Goal: Find specific page/section: Find specific page/section

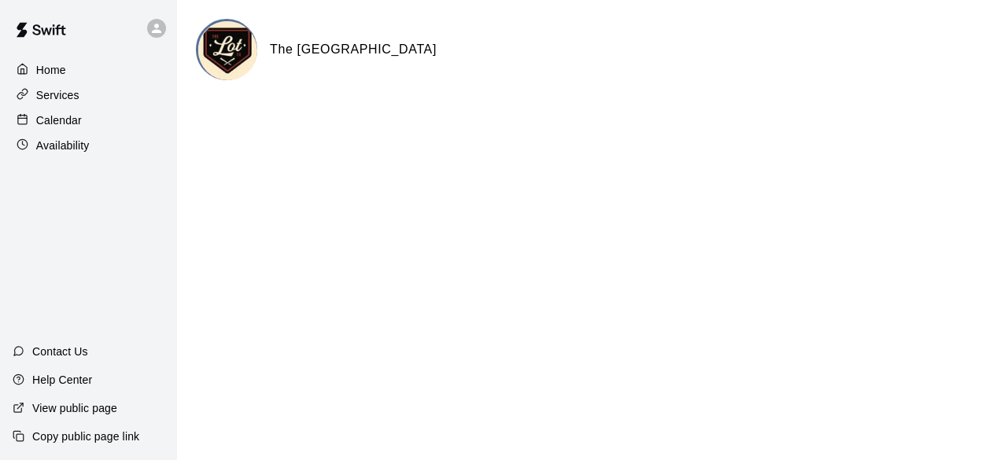
click at [68, 121] on p "Calendar" at bounding box center [59, 120] width 46 height 16
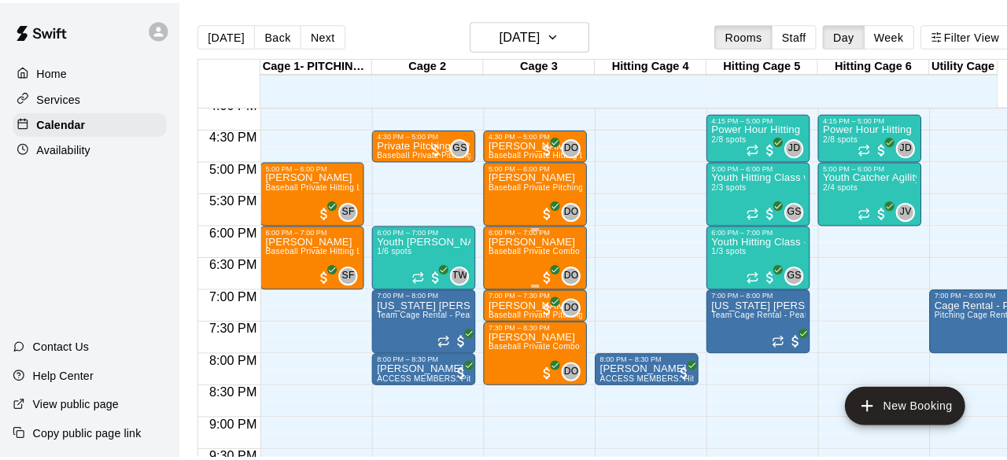
scroll to position [1101, 0]
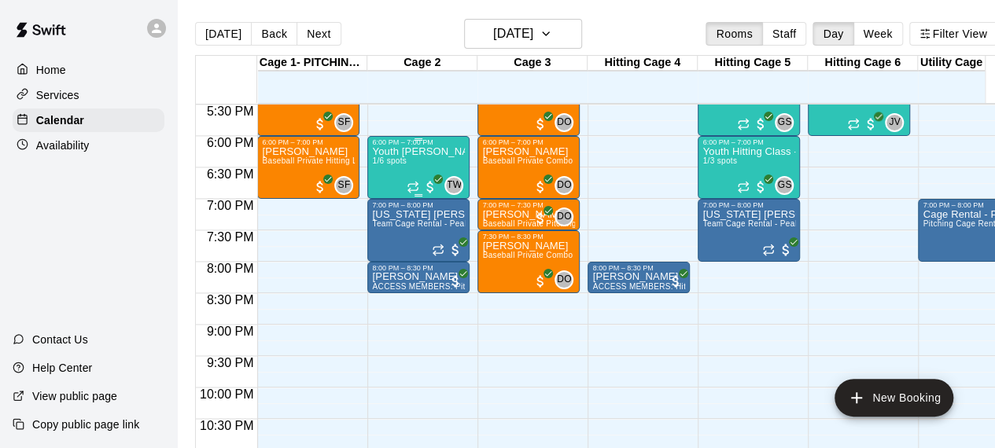
click at [422, 160] on div "Youth [PERSON_NAME] 1/6 spots" at bounding box center [418, 370] width 93 height 448
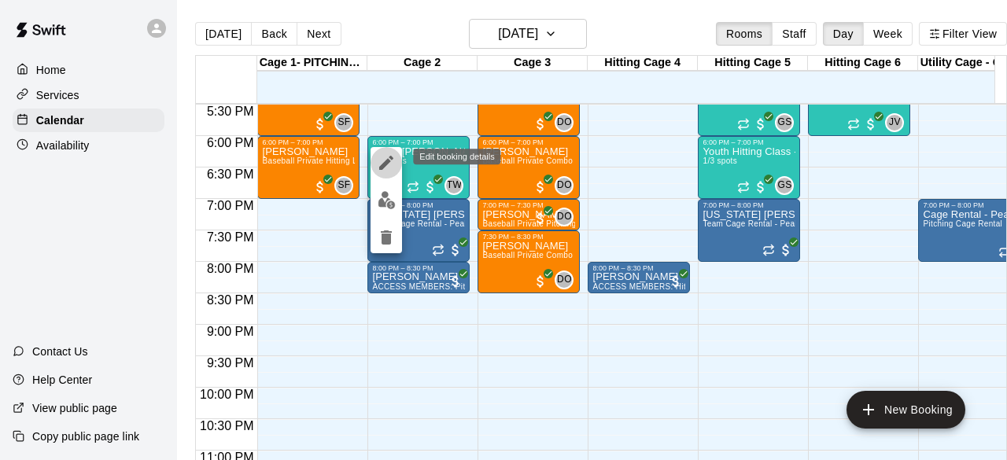
click at [382, 168] on icon "edit" at bounding box center [386, 163] width 14 height 14
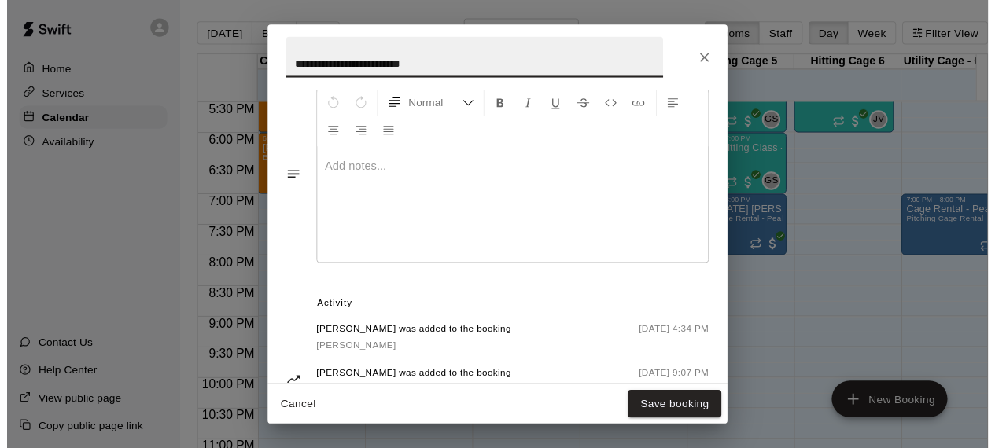
scroll to position [722, 0]
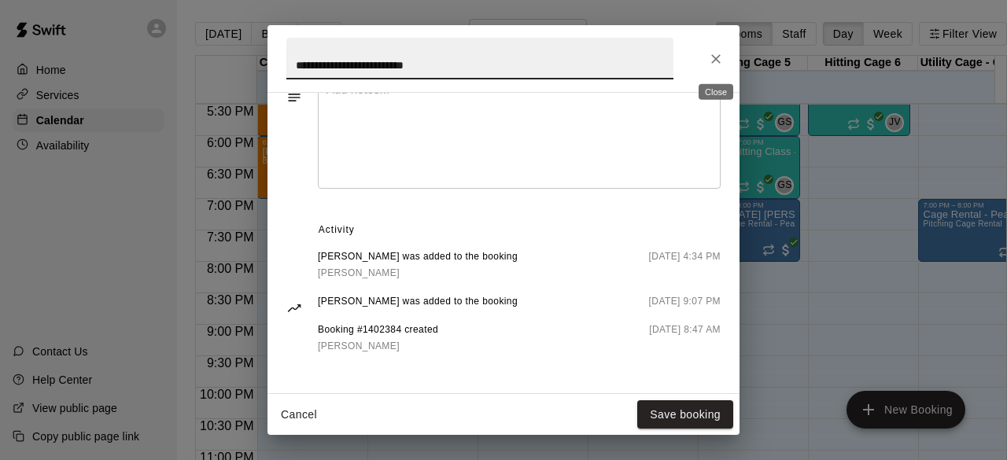
click at [720, 56] on icon "Close" at bounding box center [716, 59] width 16 height 16
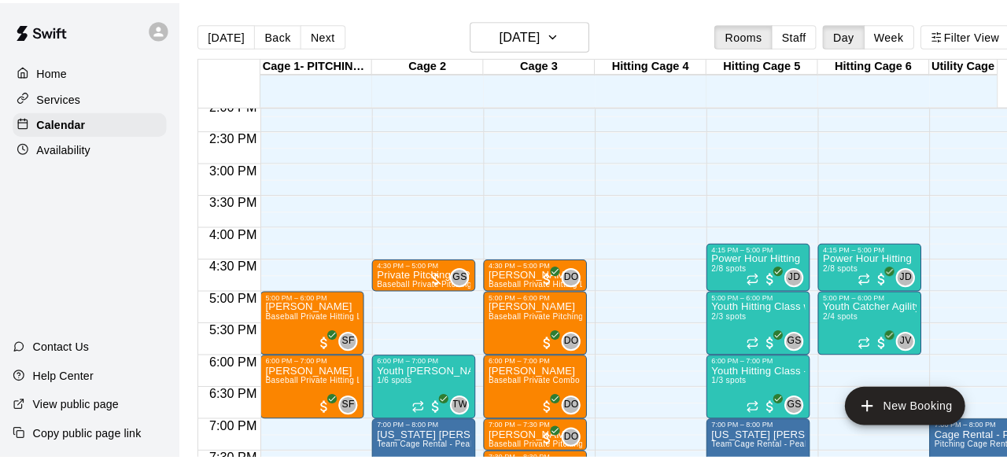
scroll to position [865, 0]
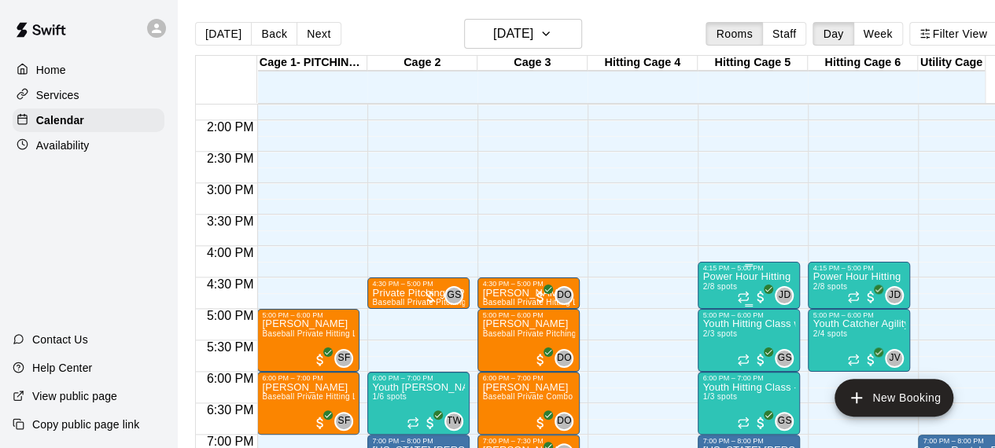
click at [725, 277] on p "Power Hour Hitting" at bounding box center [746, 277] width 88 height 0
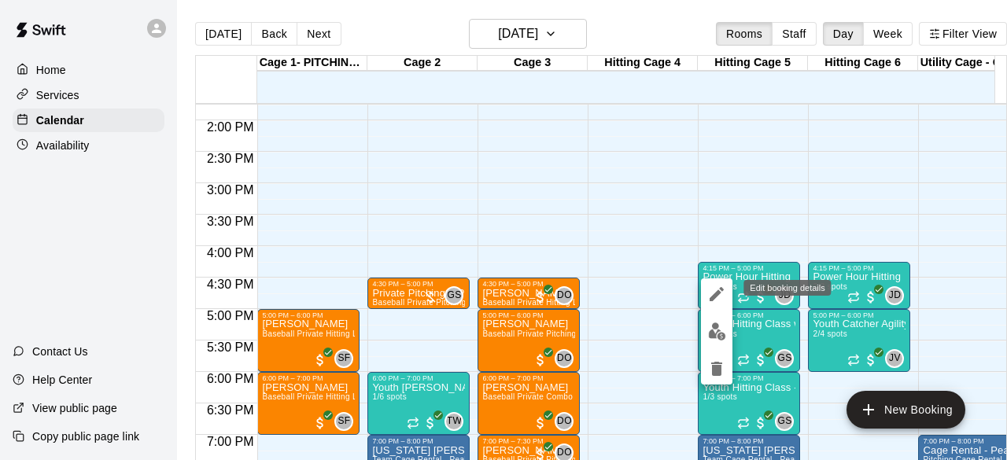
click at [712, 293] on icon "edit" at bounding box center [716, 294] width 19 height 19
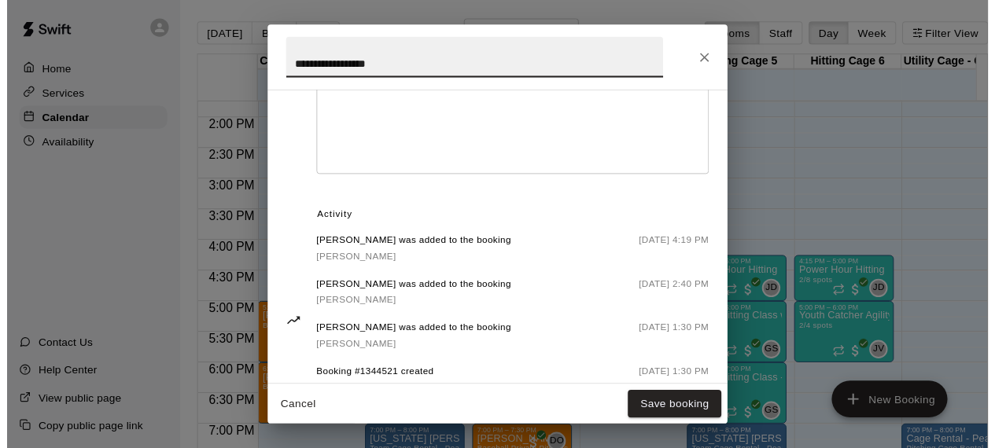
scroll to position [710, 0]
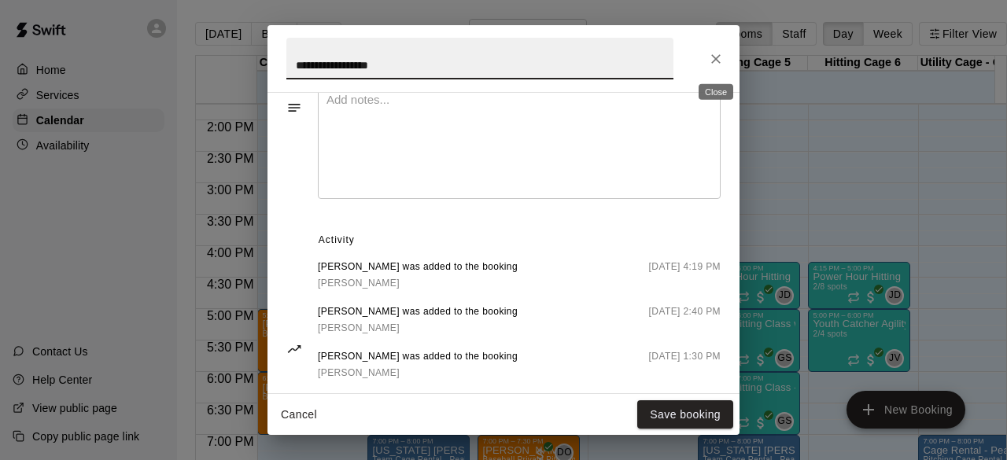
click at [721, 57] on icon "Close" at bounding box center [716, 59] width 16 height 16
